Goal: Information Seeking & Learning: Learn about a topic

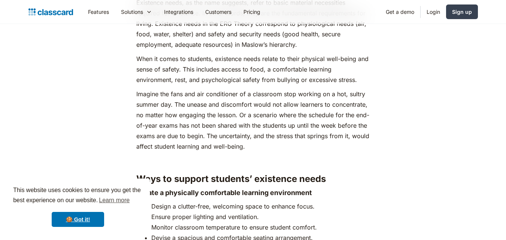
scroll to position [1798, 0]
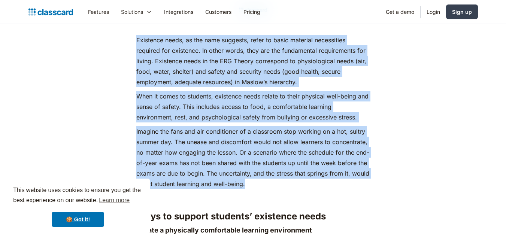
drag, startPoint x: 136, startPoint y: 38, endPoint x: 323, endPoint y: 184, distance: 237.1
copy div "Loremipsu dolor, si ame cons adipisci, elits do eiusm temporin utlaboreetd magn…"
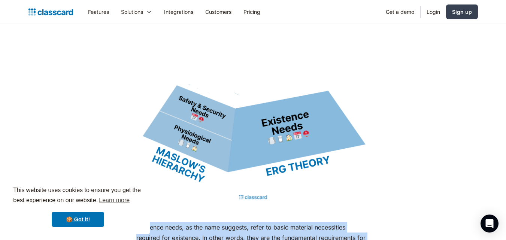
scroll to position [1574, 0]
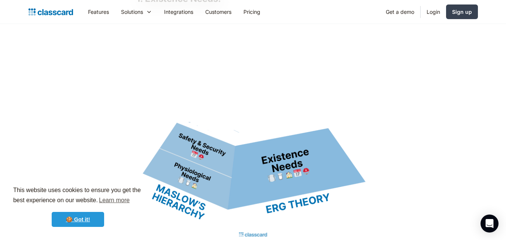
click at [75, 219] on link "🍪 Got it!" at bounding box center [78, 219] width 52 height 15
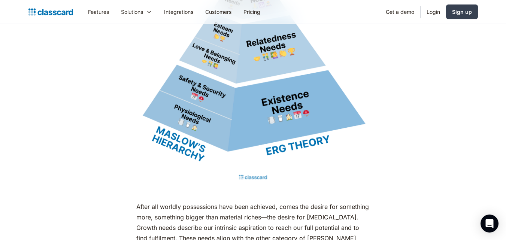
scroll to position [3372, 0]
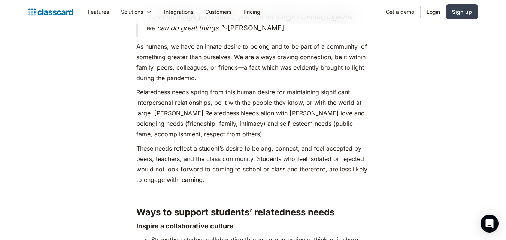
scroll to position [2735, 0]
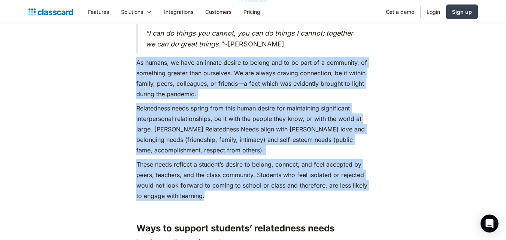
drag, startPoint x: 137, startPoint y: 61, endPoint x: 206, endPoint y: 198, distance: 153.7
click at [206, 198] on div "Let’s consider a scenario we’ve all debated in our heads: getting out of bed ve…" at bounding box center [252, 49] width 233 height 4802
copy div "As humans, we have an innate desire to belong and to be part of a community, of…"
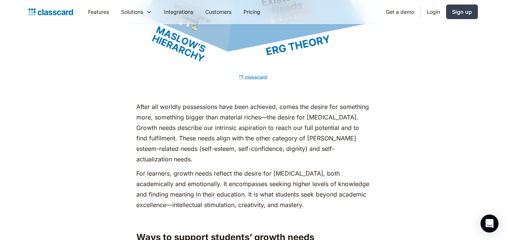
scroll to position [3560, 0]
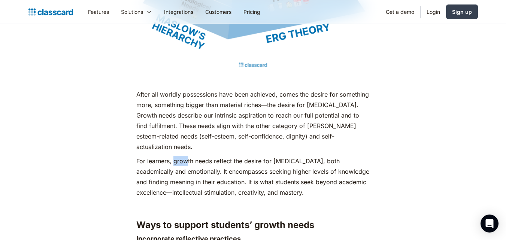
drag, startPoint x: 175, startPoint y: 150, endPoint x: 187, endPoint y: 152, distance: 12.9
click at [187, 156] on p "For learners, growth needs reflect the desire for [MEDICAL_DATA], both academic…" at bounding box center [252, 177] width 233 height 42
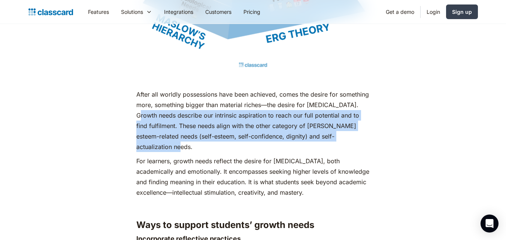
drag, startPoint x: 137, startPoint y: 114, endPoint x: 387, endPoint y: 135, distance: 250.8
copy p "Growth needs describe our intrinsic aspiration to reach our full potential and …"
